Goal: Task Accomplishment & Management: Manage account settings

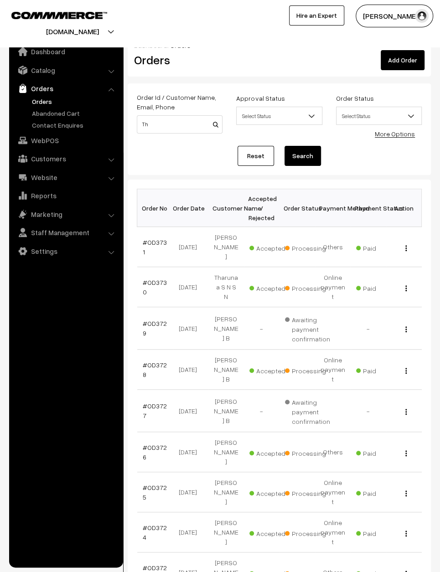
type input "Th"
click at [406, 267] on td "View" at bounding box center [404, 287] width 36 height 40
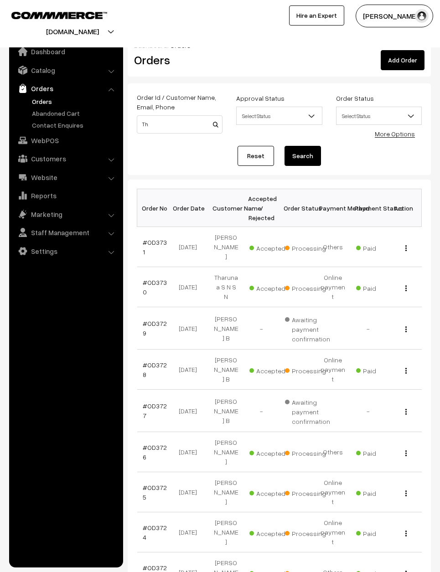
click at [405, 284] on button "button" at bounding box center [406, 287] width 2 height 7
click at [389, 290] on link "View" at bounding box center [365, 300] width 77 height 20
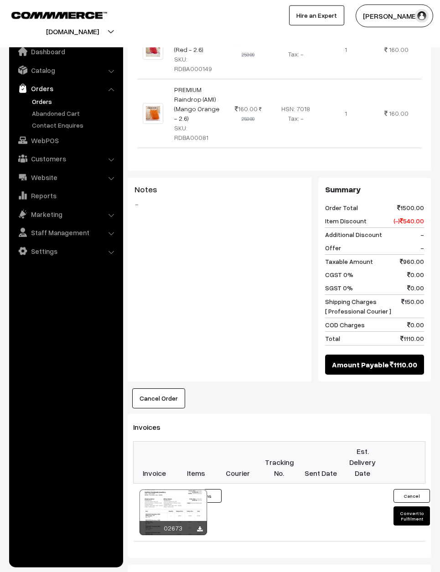
scroll to position [629, 0]
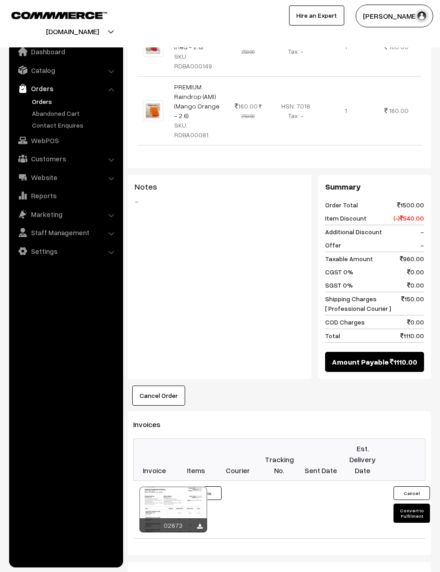
click at [271, 491] on td at bounding box center [278, 509] width 41 height 58
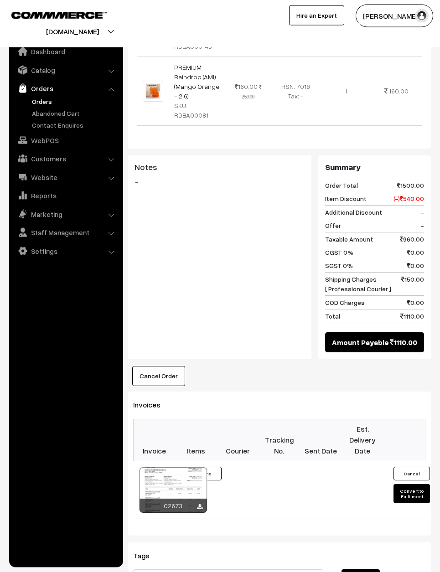
click at [220, 466] on button "6 Items" at bounding box center [203, 473] width 36 height 14
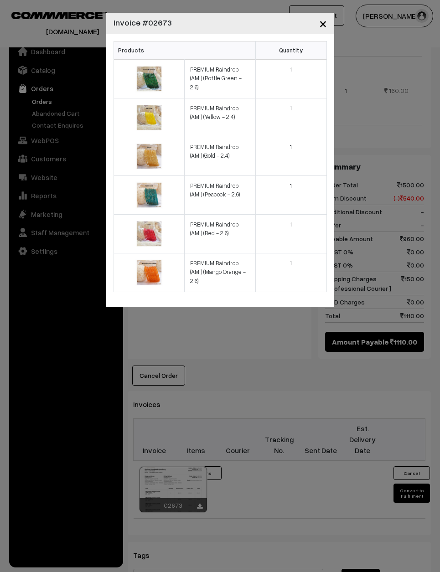
click at [322, 24] on span "×" at bounding box center [323, 23] width 8 height 17
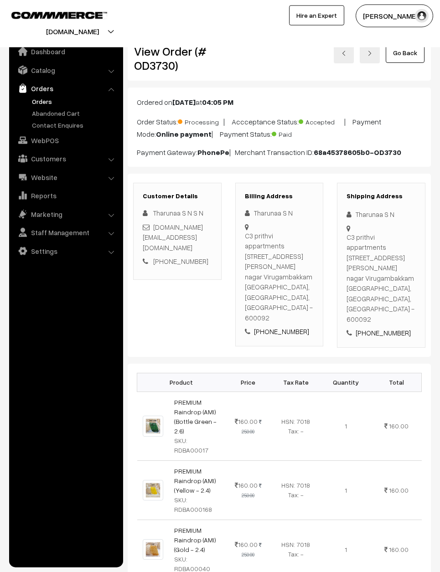
scroll to position [0, 0]
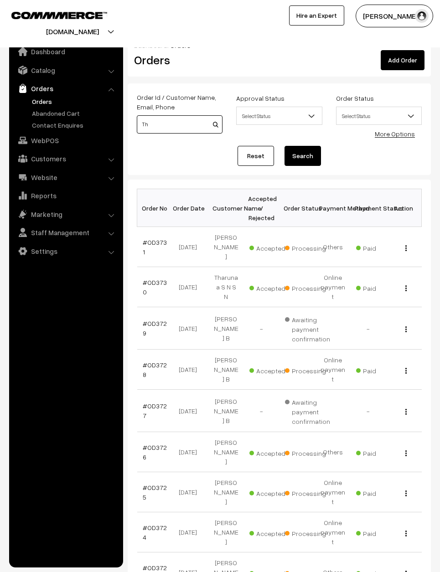
click at [195, 132] on input "Th" at bounding box center [180, 124] width 86 height 18
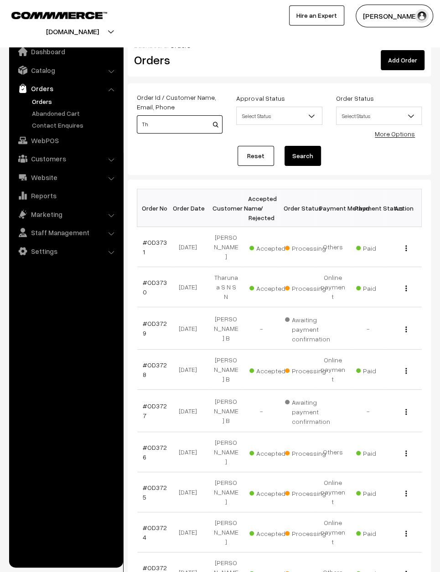
type input "T"
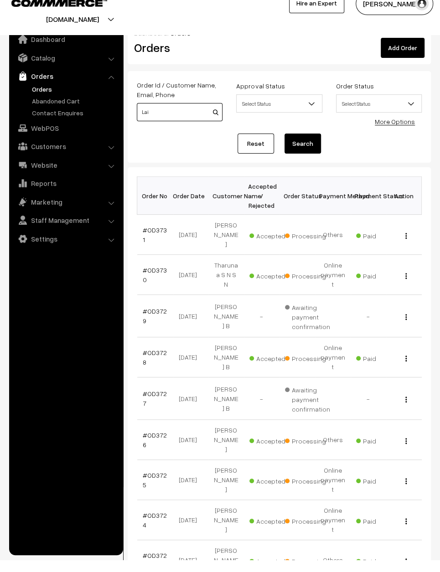
type input "Lai"
click at [410, 349] on td "View" at bounding box center [404, 369] width 36 height 40
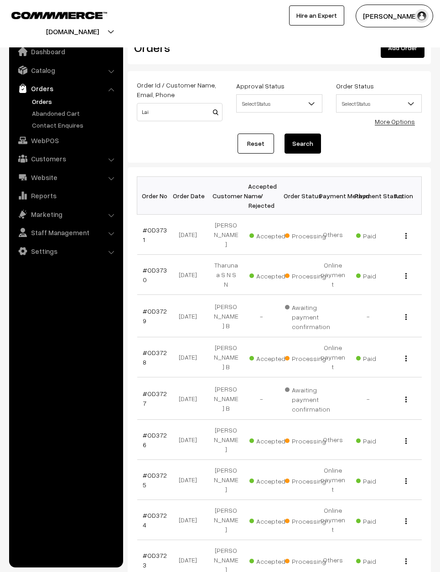
click at [408, 352] on div "View" at bounding box center [403, 357] width 25 height 10
click at [405, 352] on div "View" at bounding box center [403, 357] width 25 height 10
click at [405, 337] on td "View" at bounding box center [404, 357] width 36 height 40
click at [405, 355] on img "button" at bounding box center [405, 358] width 1 height 6
click at [406, 354] on button "button" at bounding box center [406, 357] width 2 height 7
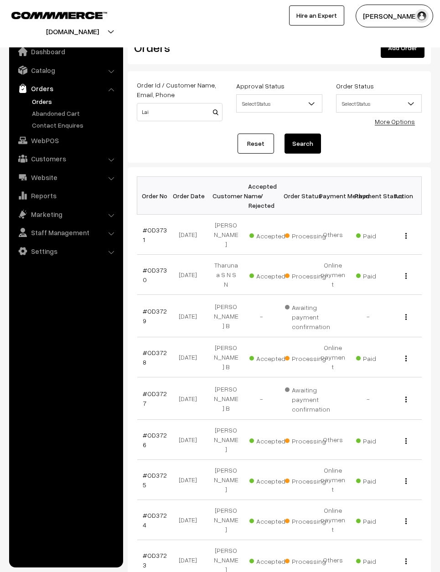
click at [405, 352] on div "View" at bounding box center [403, 357] width 25 height 10
click at [411, 352] on div "View" at bounding box center [403, 357] width 25 height 10
click at [408, 352] on div "View" at bounding box center [403, 357] width 25 height 10
click at [406, 355] on img "button" at bounding box center [405, 358] width 1 height 6
click at [410, 337] on td "View" at bounding box center [404, 357] width 36 height 40
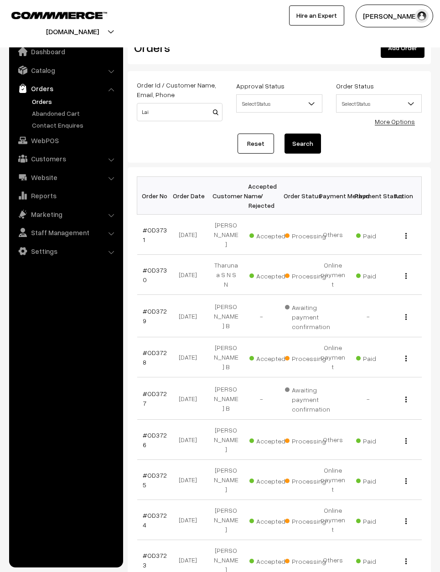
click at [414, 337] on td "View" at bounding box center [404, 357] width 36 height 40
click at [406, 337] on td "View" at bounding box center [404, 357] width 36 height 40
click at [408, 337] on td "View" at bounding box center [404, 357] width 36 height 40
click at [407, 337] on td "View" at bounding box center [404, 357] width 36 height 40
click at [405, 355] on img "button" at bounding box center [405, 358] width 1 height 6
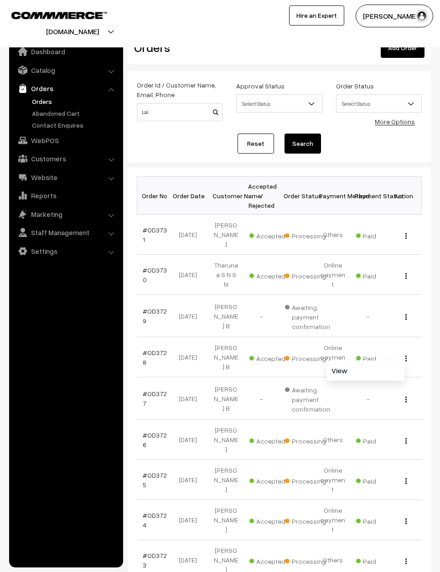
click at [405, 337] on td "View" at bounding box center [404, 357] width 36 height 40
click at [411, 337] on td "View" at bounding box center [404, 357] width 36 height 40
click at [408, 352] on div "View" at bounding box center [403, 357] width 25 height 10
click at [407, 352] on div "View" at bounding box center [403, 357] width 25 height 10
click at [405, 352] on div "View" at bounding box center [403, 357] width 25 height 10
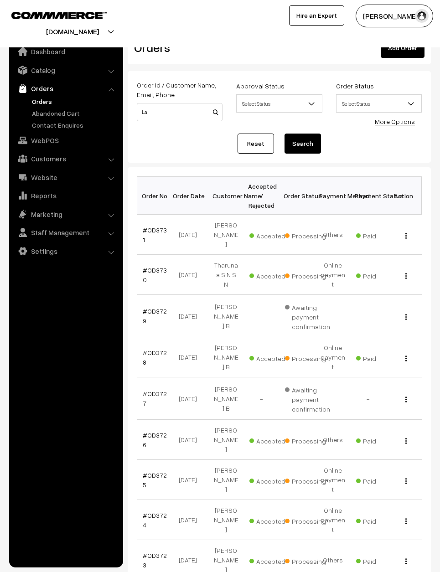
click at [417, 337] on td "View" at bounding box center [404, 357] width 36 height 40
click at [401, 337] on td "View" at bounding box center [404, 357] width 36 height 40
click at [412, 337] on td "View" at bounding box center [404, 357] width 36 height 40
click at [405, 355] on img "button" at bounding box center [405, 358] width 1 height 6
click at [386, 360] on link "View" at bounding box center [365, 370] width 77 height 20
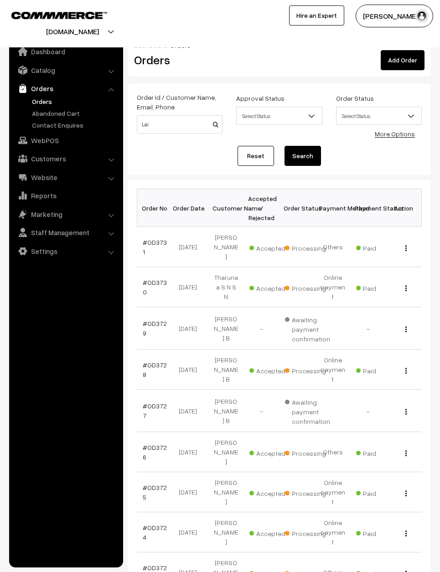
scroll to position [12, 0]
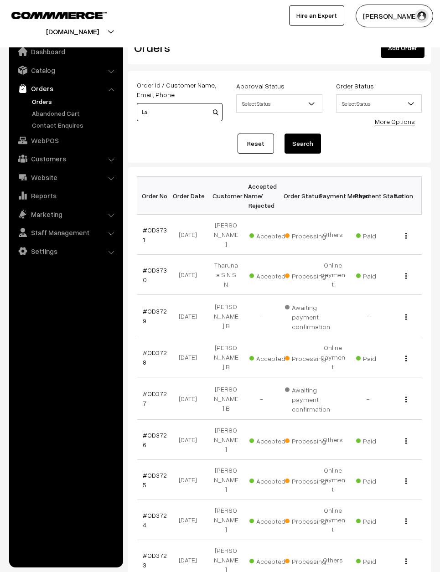
click at [185, 108] on input "Lai" at bounding box center [180, 112] width 86 height 18
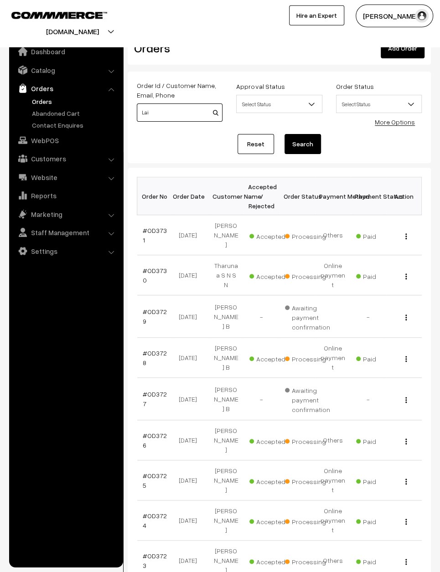
click at [161, 113] on input "Lai" at bounding box center [180, 112] width 86 height 18
type input "L"
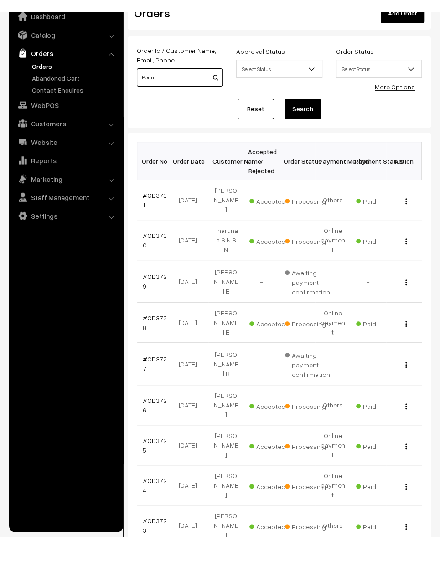
type input "Ponni"
click at [251, 134] on link "Reset" at bounding box center [255, 144] width 36 height 20
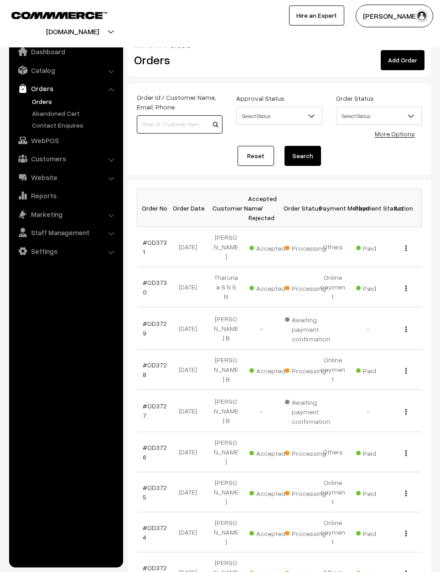
click at [180, 132] on input at bounding box center [180, 124] width 86 height 18
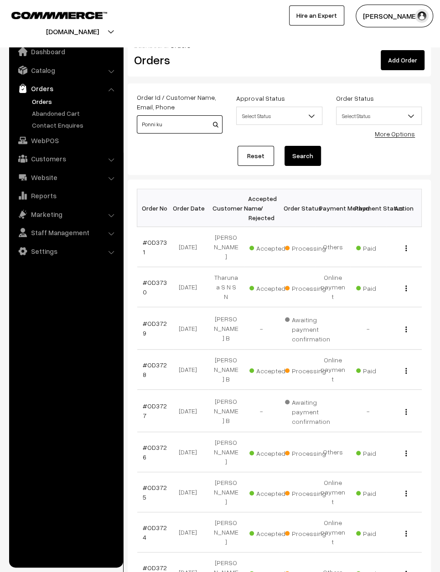
type input "Ponni ku"
click at [302, 156] on button "Search" at bounding box center [302, 156] width 36 height 20
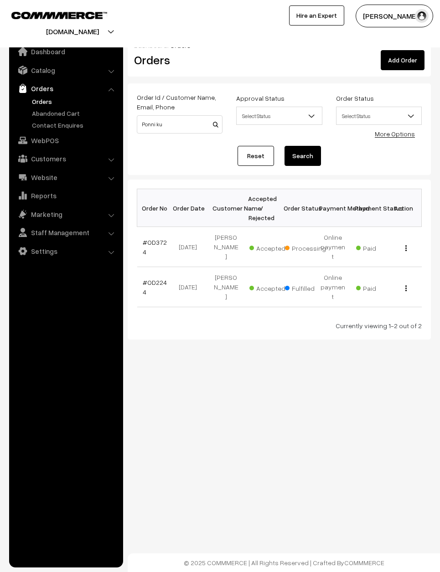
click at [408, 245] on div "View" at bounding box center [403, 247] width 25 height 10
click at [405, 242] on div "View" at bounding box center [403, 247] width 25 height 10
click at [401, 241] on td "View" at bounding box center [404, 247] width 36 height 40
click at [403, 240] on td "View" at bounding box center [404, 247] width 36 height 40
click at [405, 247] on img "button" at bounding box center [405, 248] width 1 height 6
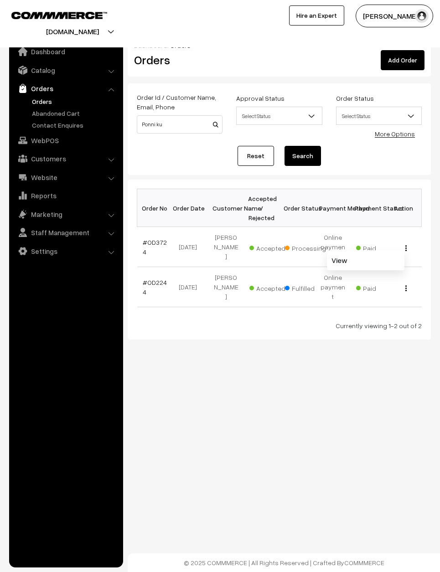
click at [371, 259] on link "View" at bounding box center [365, 260] width 77 height 20
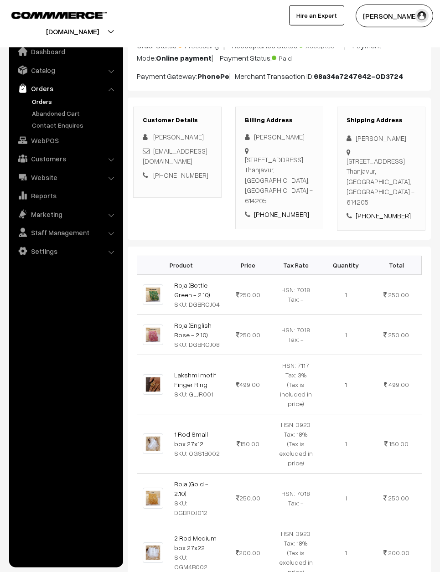
scroll to position [23, 0]
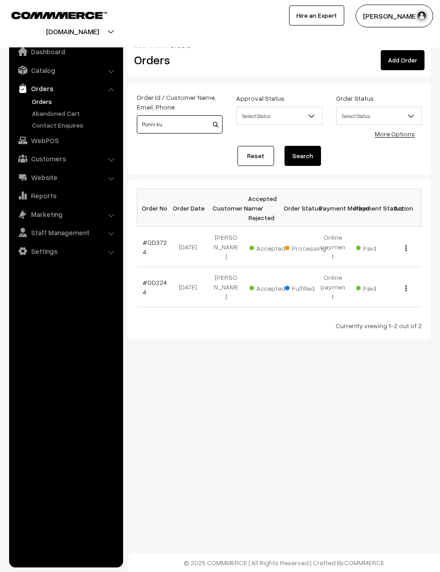
click at [173, 119] on input "Ponni ku" at bounding box center [180, 124] width 86 height 18
click at [162, 108] on label "Order Id / Customer Name, Email, Phone" at bounding box center [180, 101] width 86 height 19
click at [169, 131] on input "Ponni ku" at bounding box center [180, 124] width 86 height 18
type input "P"
type input "Ash a"
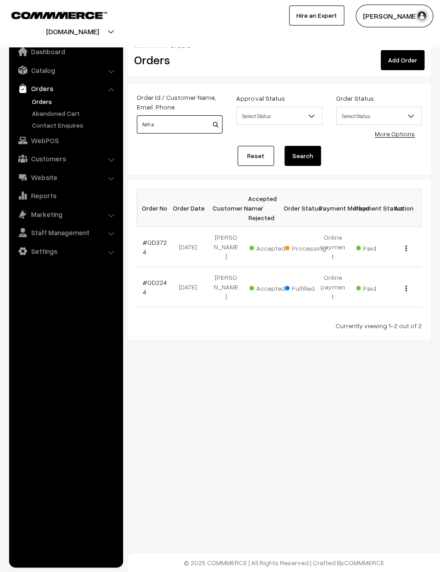
click at [302, 156] on button "Search" at bounding box center [302, 156] width 36 height 20
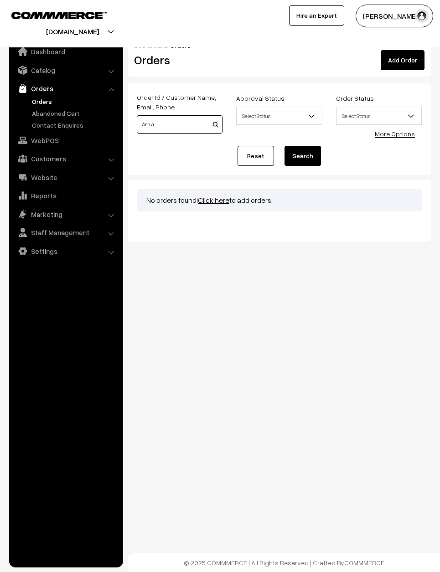
click at [159, 123] on input "Ash a" at bounding box center [180, 124] width 86 height 18
type input "A"
click at [250, 152] on link "Reset" at bounding box center [255, 156] width 36 height 20
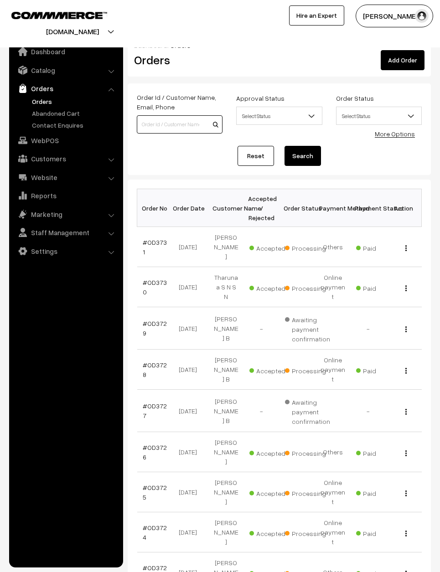
click at [168, 121] on input at bounding box center [180, 124] width 86 height 18
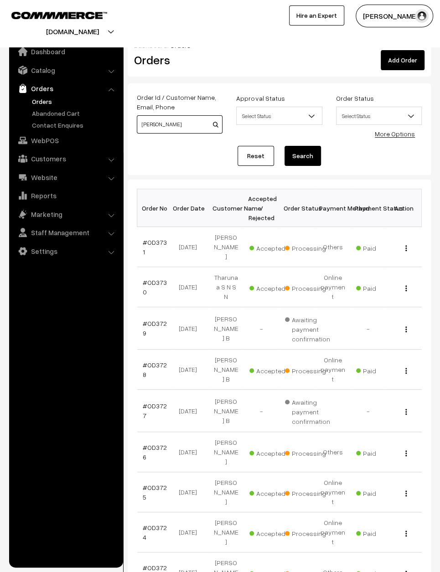
type input "Ashna"
click at [302, 156] on button "Search" at bounding box center [302, 156] width 36 height 20
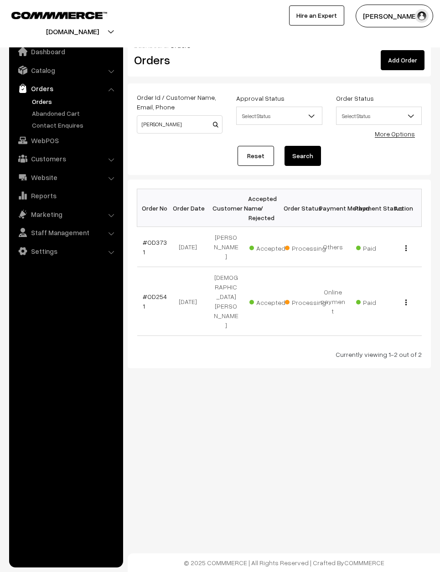
click at [404, 230] on td "View" at bounding box center [404, 247] width 36 height 40
click at [394, 242] on div "View" at bounding box center [403, 247] width 25 height 10
click at [399, 242] on div "View" at bounding box center [403, 247] width 25 height 10
click at [405, 246] on button "button" at bounding box center [406, 247] width 2 height 7
click at [403, 250] on link "View" at bounding box center [365, 260] width 77 height 20
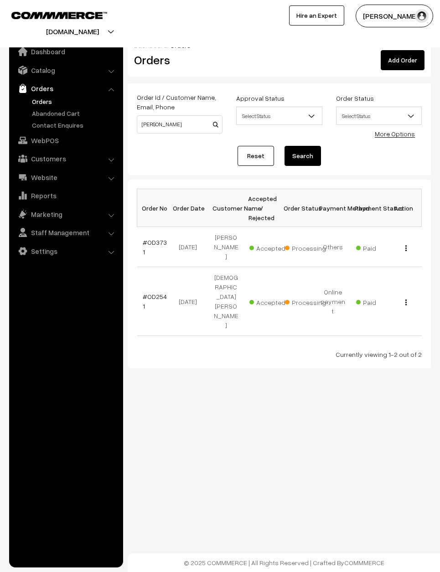
click at [374, 255] on td "Paid" at bounding box center [368, 247] width 36 height 40
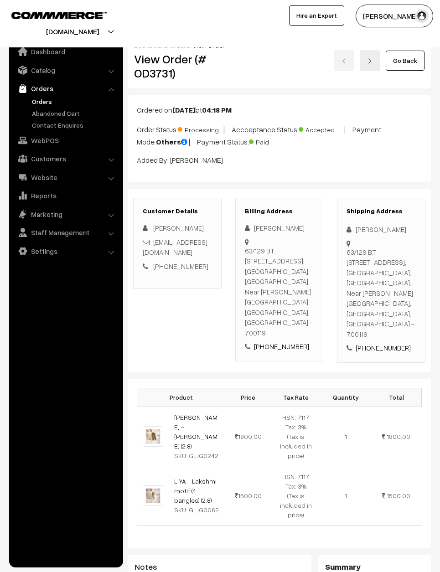
click at [53, 67] on link "Catalog" at bounding box center [65, 70] width 108 height 16
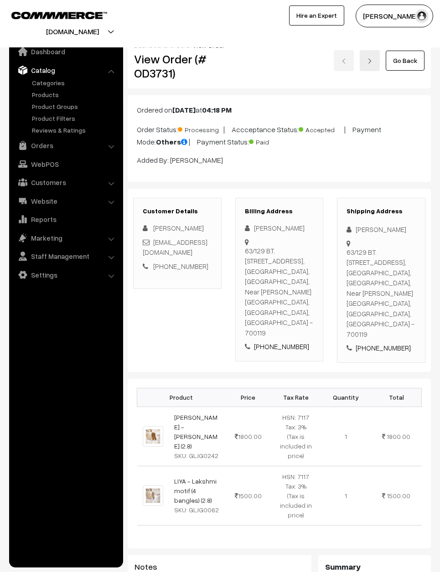
click at [54, 93] on link "Products" at bounding box center [75, 95] width 90 height 10
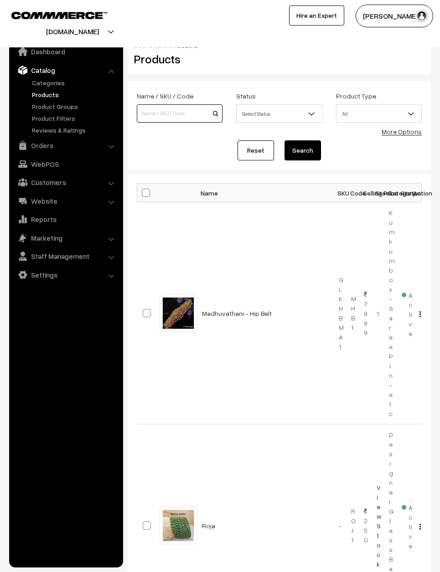
click at [166, 112] on input at bounding box center [180, 113] width 86 height 18
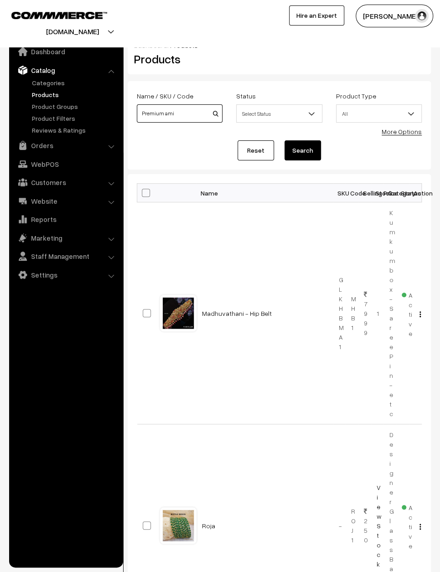
type input "Premium ami"
click at [302, 151] on button "Search" at bounding box center [302, 150] width 36 height 20
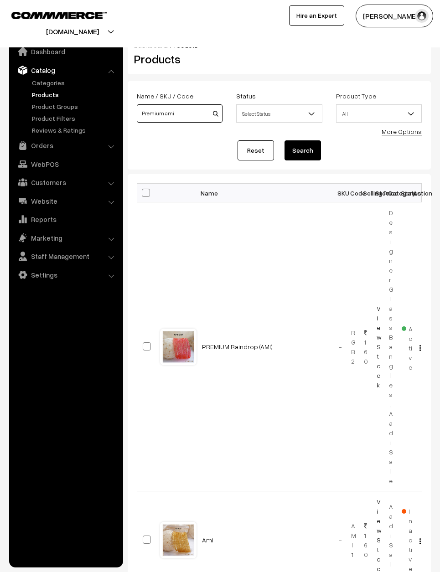
click at [181, 111] on input "Premium ami" at bounding box center [180, 113] width 86 height 18
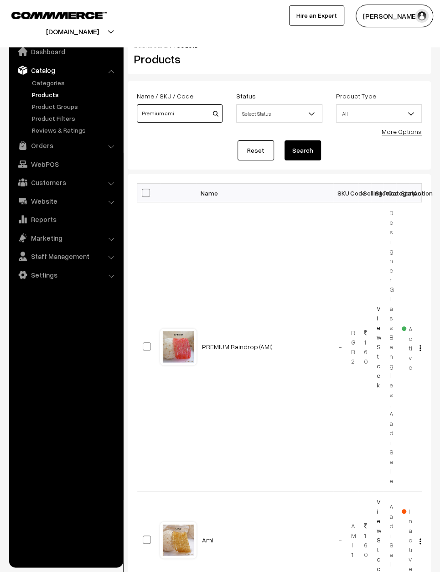
click at [204, 113] on input "Premium ami" at bounding box center [180, 113] width 86 height 18
type input "P"
click at [302, 151] on button "Search" at bounding box center [302, 150] width 36 height 20
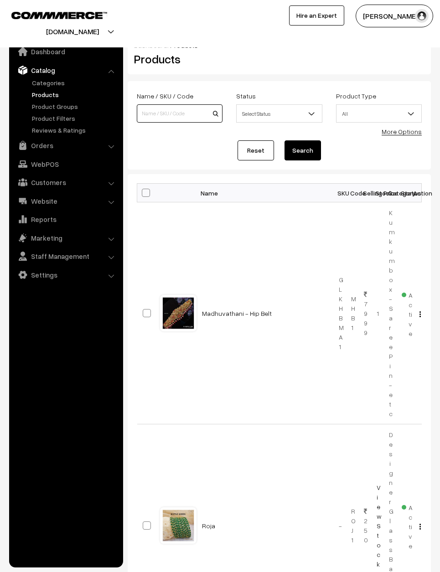
click at [190, 114] on input at bounding box center [180, 113] width 86 height 18
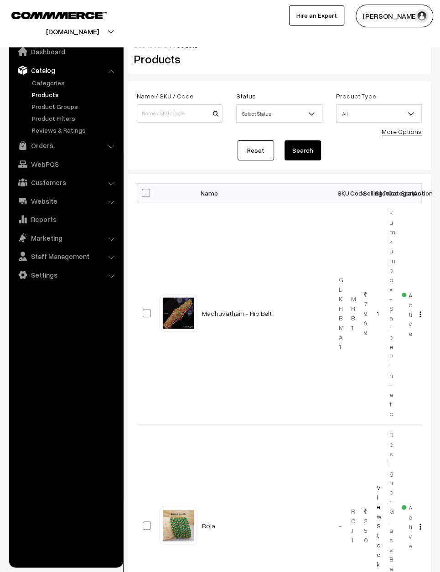
click at [149, 191] on span at bounding box center [146, 193] width 8 height 8
click at [143, 191] on input "checkbox" at bounding box center [140, 193] width 6 height 6
checkbox input "true"
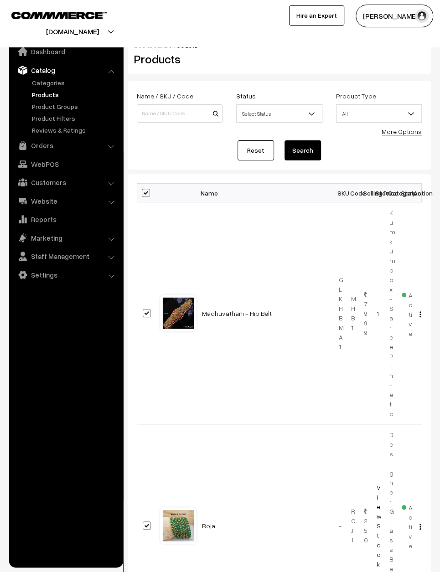
checkbox input "true"
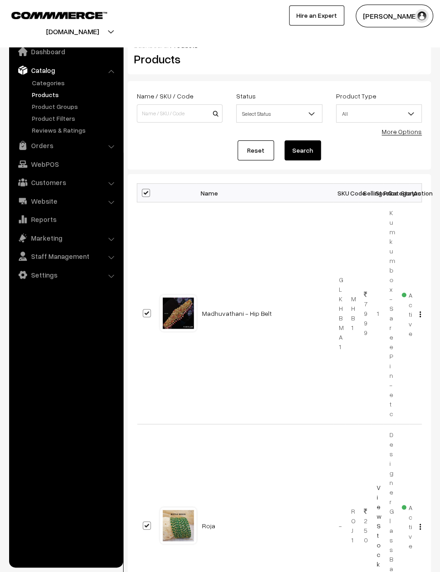
checkbox input "true"
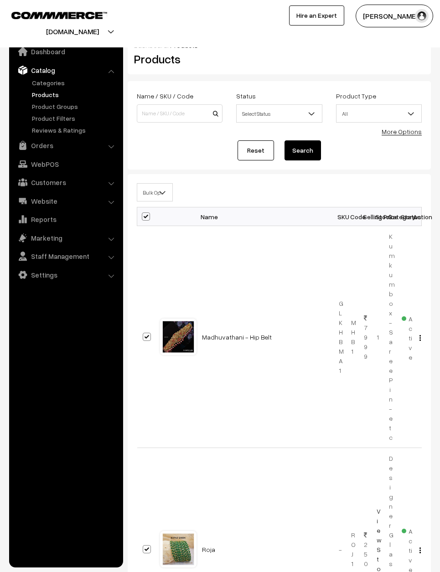
click at [252, 147] on link "Reset" at bounding box center [255, 150] width 36 height 20
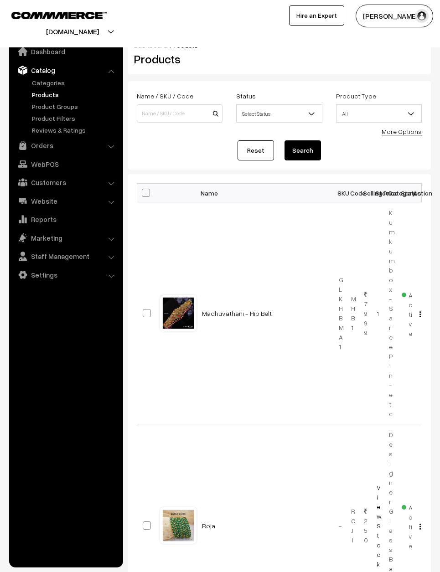
click at [60, 143] on link "Orders" at bounding box center [65, 145] width 108 height 16
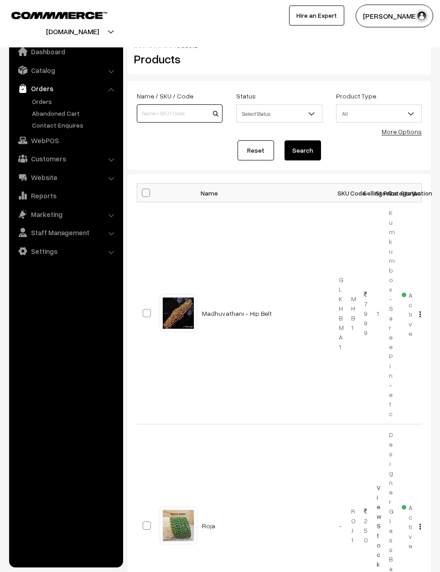
click at [164, 115] on input at bounding box center [180, 113] width 86 height 18
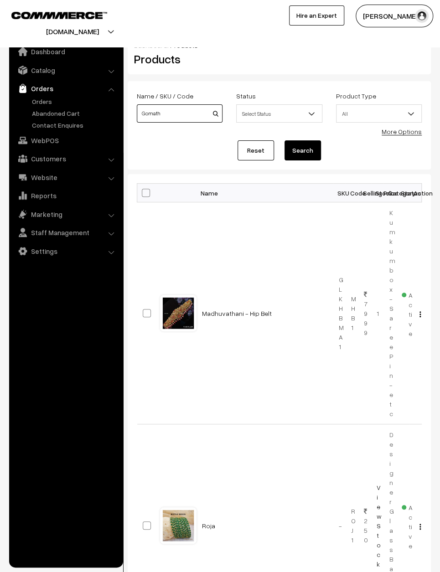
type input "Gomath"
click at [38, 98] on link "Orders" at bounding box center [75, 102] width 90 height 10
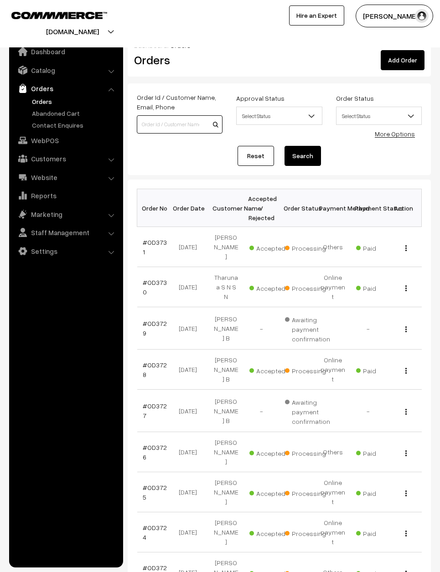
click at [173, 121] on input at bounding box center [180, 124] width 86 height 18
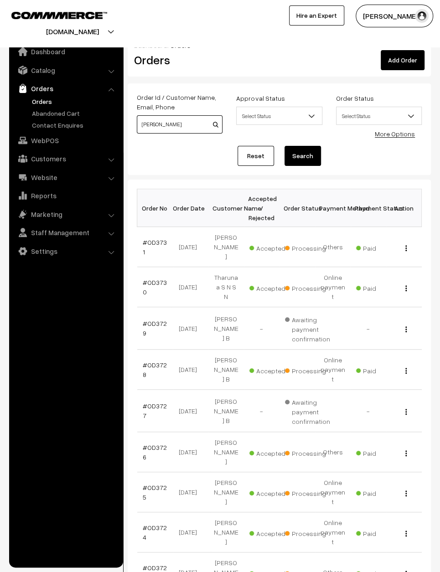
type input "Gomathi"
click at [256, 157] on link "Reset" at bounding box center [255, 156] width 36 height 20
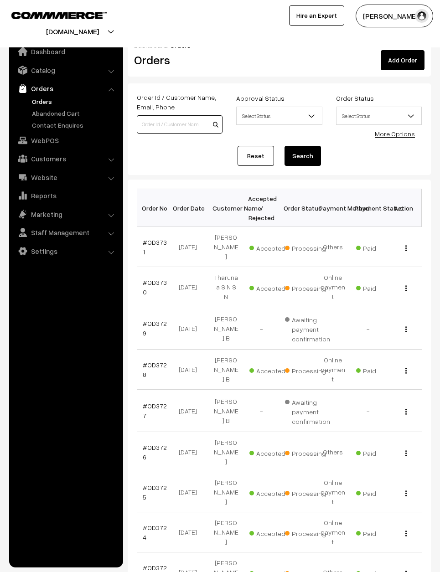
click at [182, 115] on input at bounding box center [180, 124] width 86 height 18
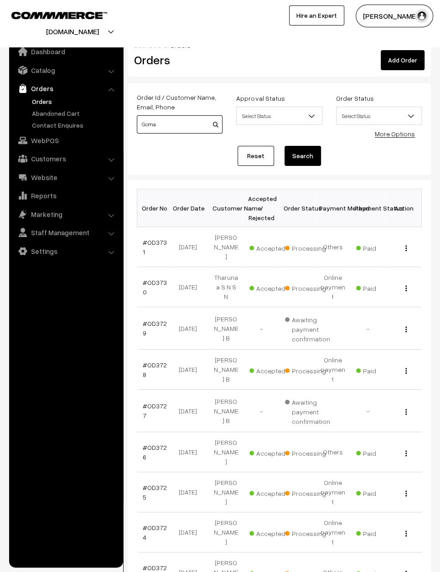
type input "Go a"
click at [179, 125] on input "Go a" at bounding box center [180, 124] width 86 height 18
click at [191, 122] on input "Gomathi San" at bounding box center [180, 124] width 86 height 18
type input "G"
type input "S"
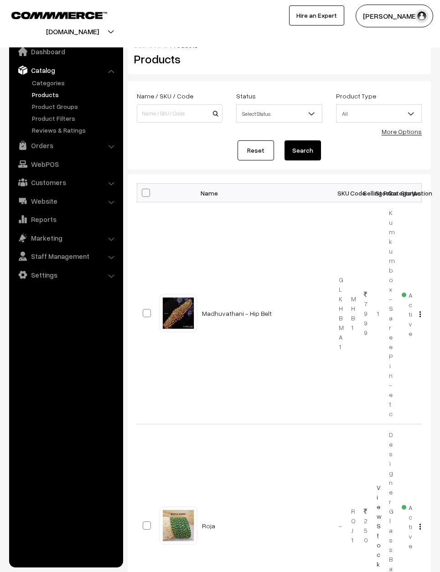
click at [259, 151] on link "Reset" at bounding box center [255, 150] width 36 height 20
click at [177, 119] on input at bounding box center [180, 113] width 86 height 18
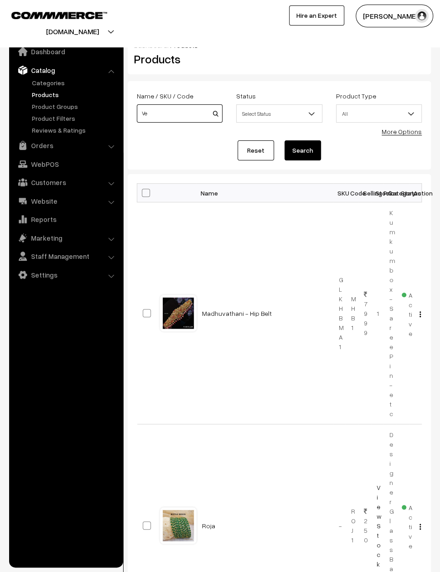
type input "Vet"
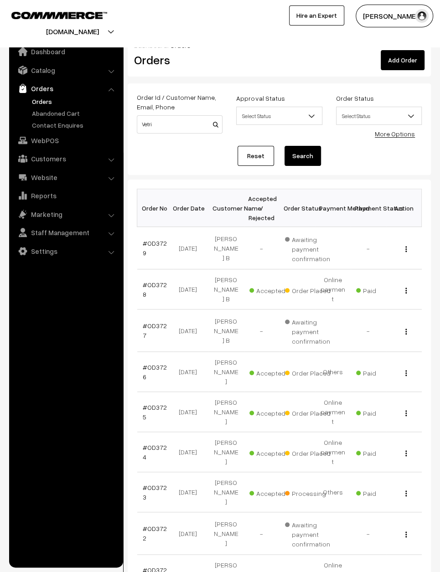
type input "Vetri"
click at [302, 156] on button "Search" at bounding box center [302, 156] width 36 height 20
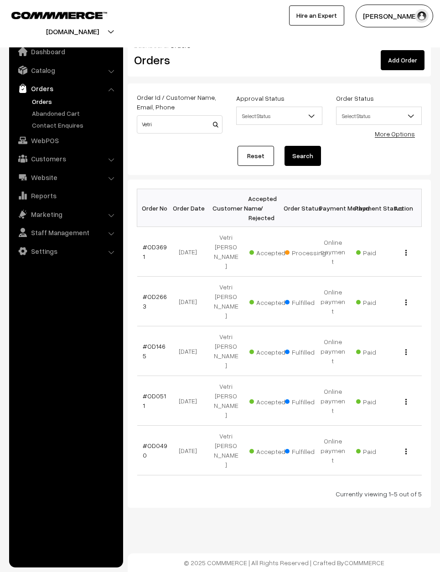
click at [405, 249] on button "button" at bounding box center [406, 252] width 2 height 7
click at [391, 257] on link "View" at bounding box center [365, 265] width 77 height 20
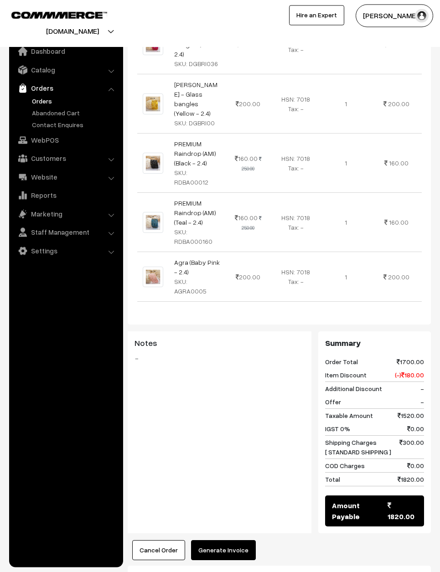
scroll to position [493, 0]
click at [225, 540] on button "Generate Invoice" at bounding box center [223, 550] width 65 height 20
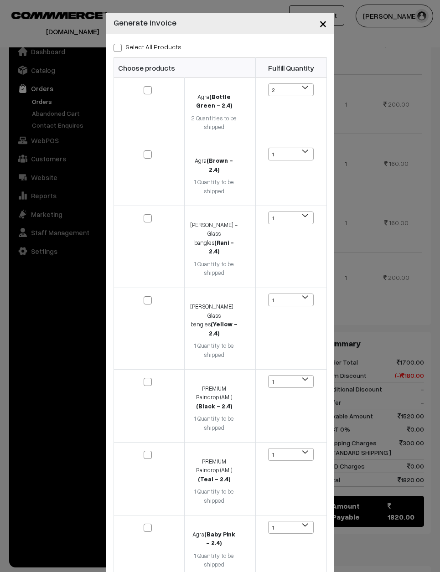
click at [141, 87] on input "checkbox" at bounding box center [142, 84] width 6 height 6
checkbox input "true"
click at [145, 145] on input "checkbox" at bounding box center [142, 148] width 6 height 6
checkbox input "true"
click at [155, 211] on td at bounding box center [148, 247] width 71 height 82
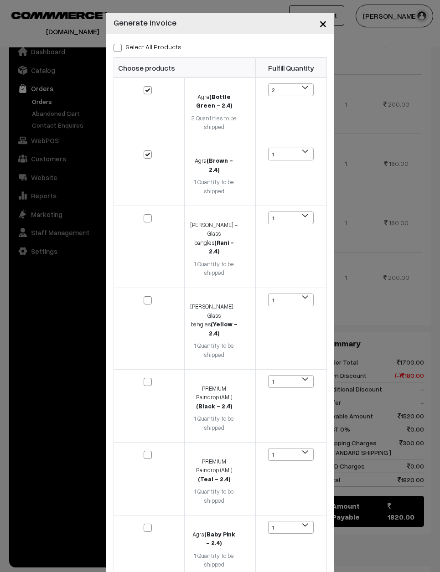
click at [156, 287] on td at bounding box center [148, 328] width 71 height 82
click at [141, 518] on input "checkbox" at bounding box center [142, 521] width 6 height 6
checkbox input "true"
click at [144, 211] on input "checkbox" at bounding box center [142, 212] width 6 height 6
checkbox input "true"
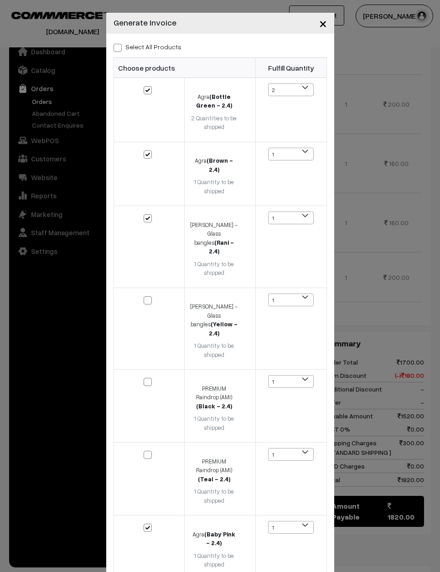
click at [145, 291] on input "checkbox" at bounding box center [142, 294] width 6 height 6
checkbox input "true"
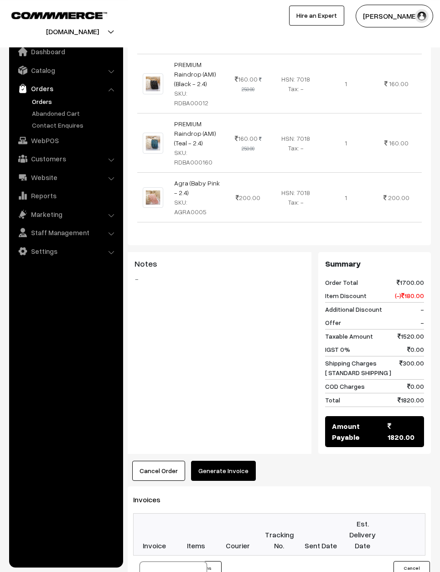
scroll to position [580, 0]
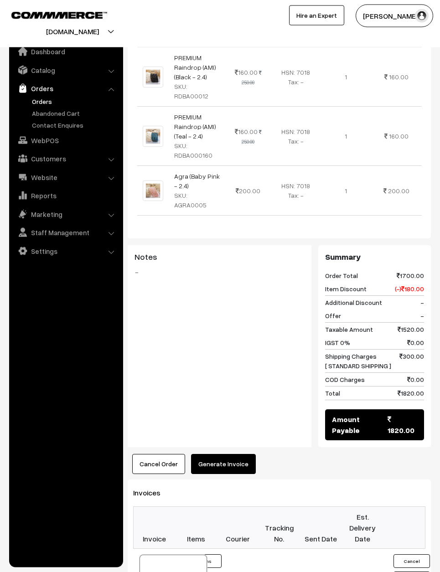
click at [247, 548] on td at bounding box center [236, 577] width 41 height 58
click at [181, 554] on div at bounding box center [172, 577] width 67 height 46
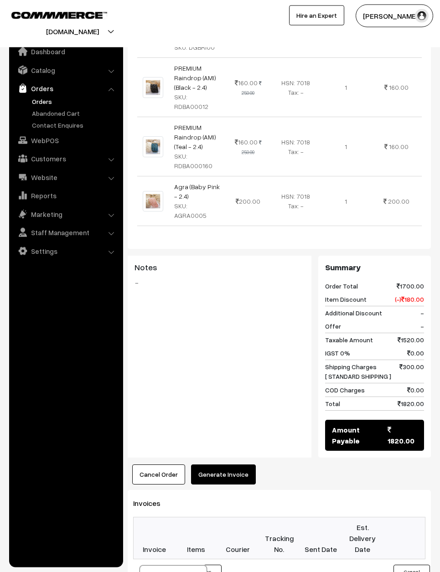
scroll to position [570, 0]
click at [220, 564] on button "6 Items" at bounding box center [203, 571] width 36 height 14
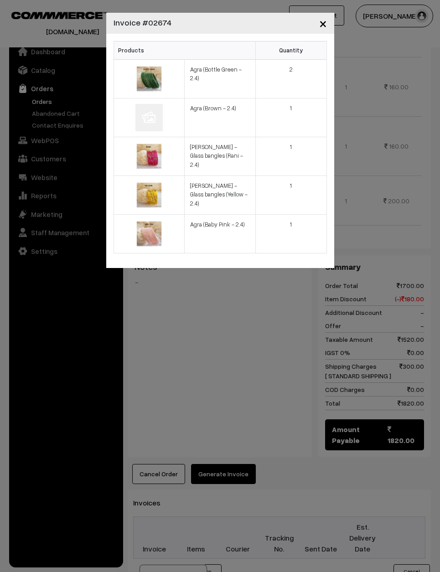
click at [326, 25] on span "×" at bounding box center [323, 23] width 8 height 17
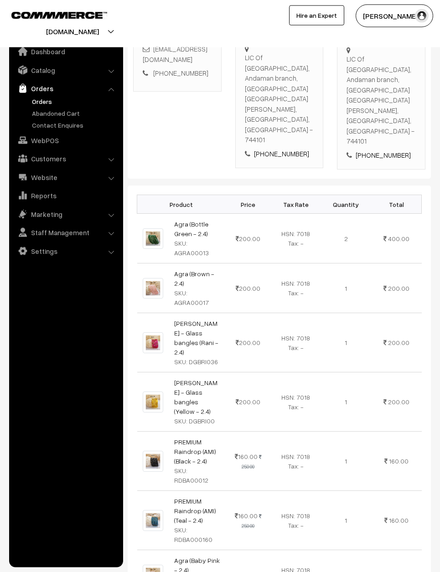
scroll to position [207, 0]
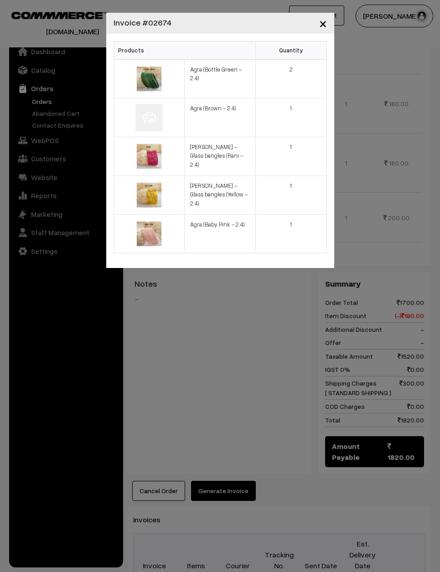
scroll to position [553, 0]
click at [323, 13] on button "×" at bounding box center [323, 23] width 22 height 28
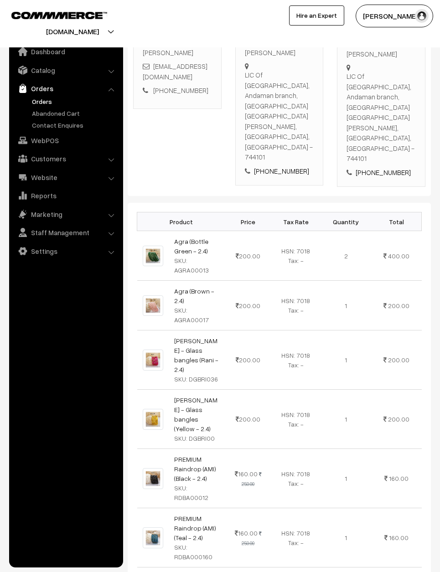
scroll to position [0, 0]
